Goal: Task Accomplishment & Management: Complete application form

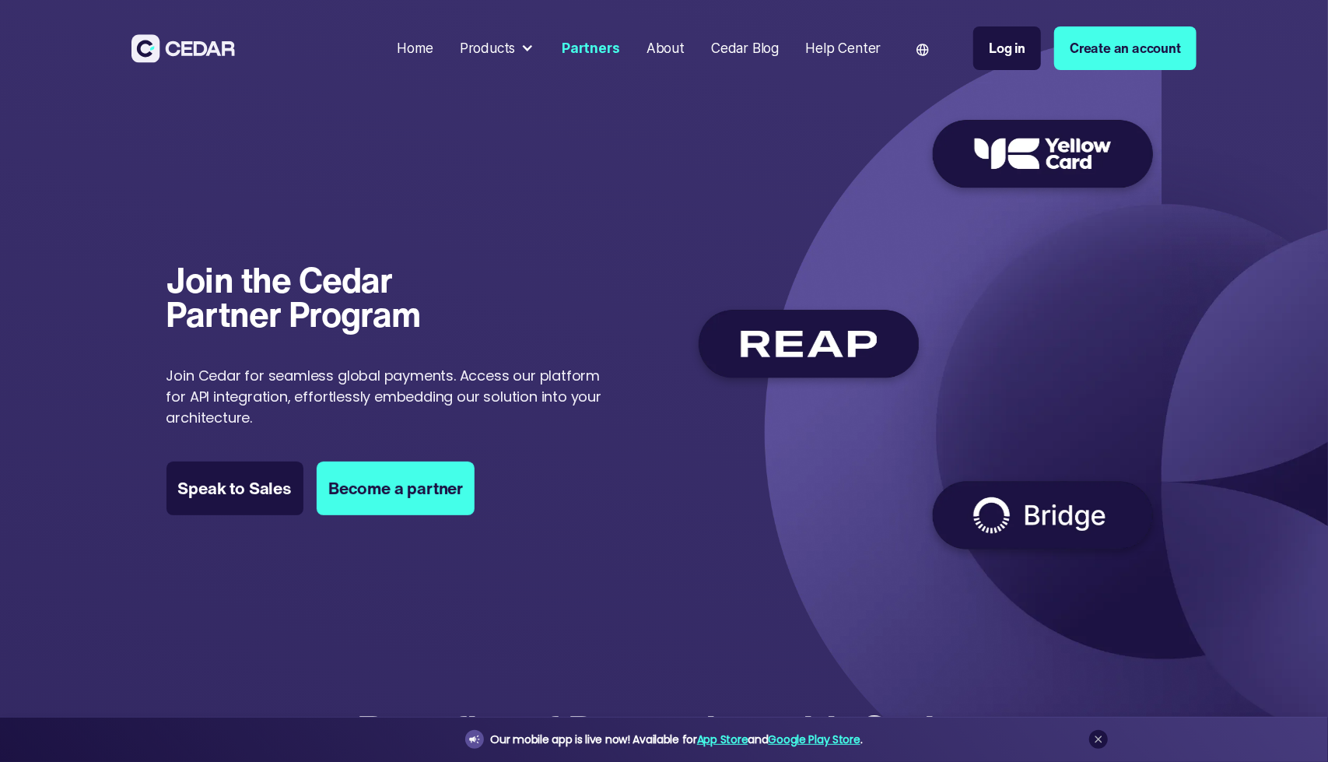
drag, startPoint x: 0, startPoint y: 0, endPoint x: 1102, endPoint y: 40, distance: 1102.5
click at [1102, 40] on link "Create an account" at bounding box center [1125, 48] width 142 height 44
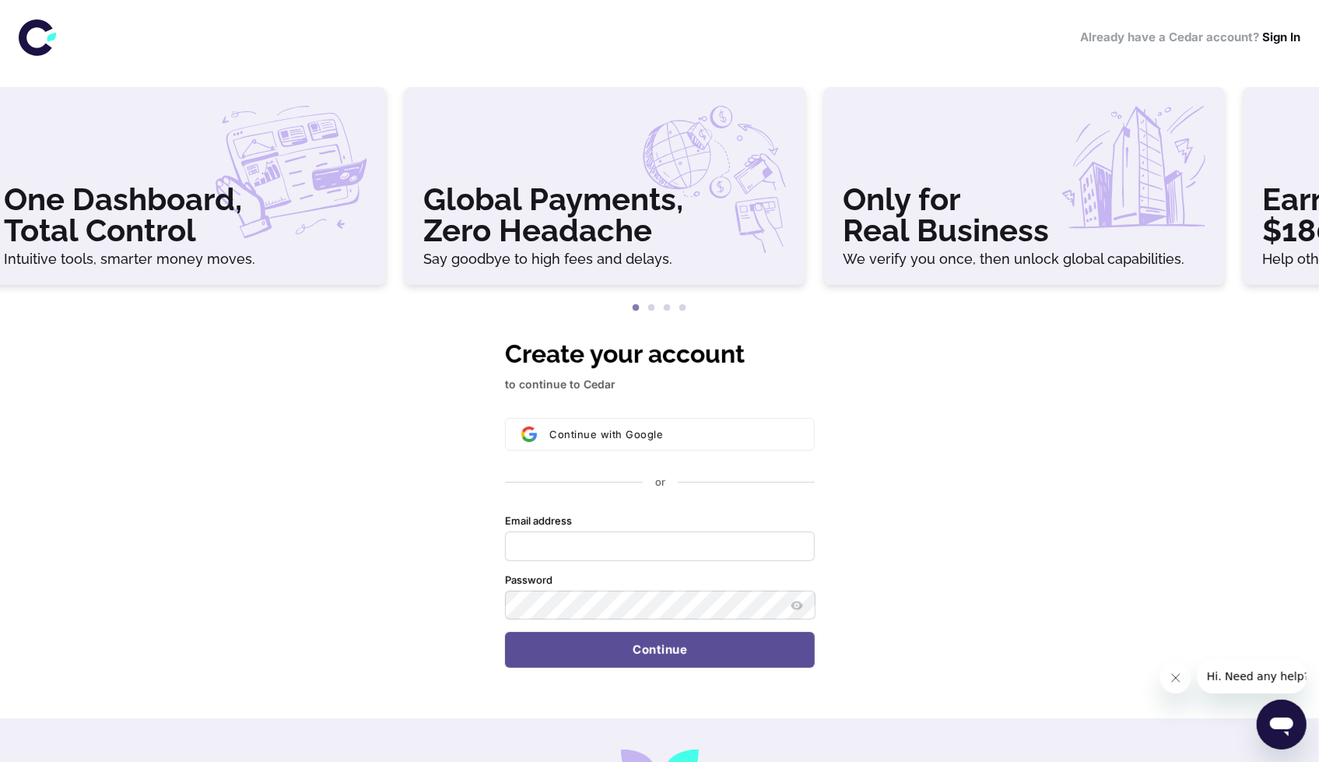
drag, startPoint x: 1147, startPoint y: 179, endPoint x: 716, endPoint y: 239, distance: 435.2
click at [824, 239] on div "Only for Real Business We verify you once, then unlock global capabilities." at bounding box center [1024, 186] width 401 height 198
